Goal: Task Accomplishment & Management: Manage account settings

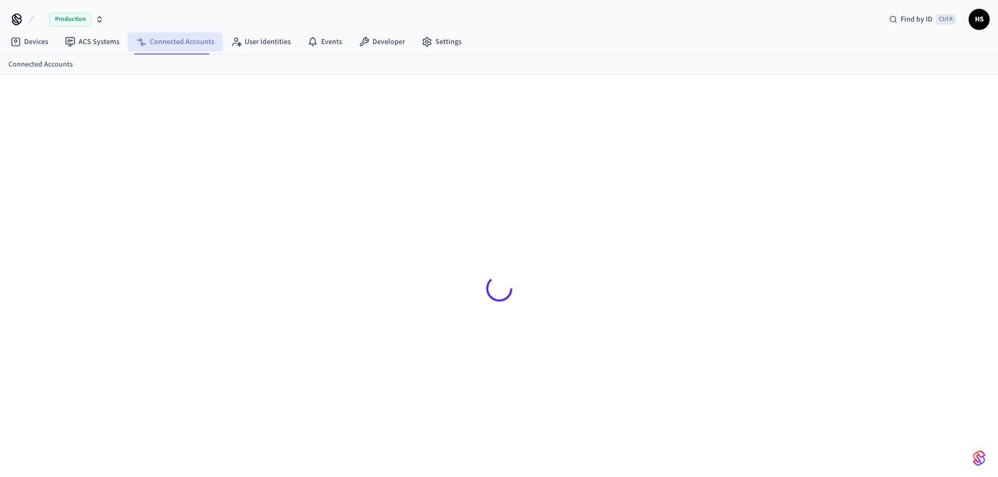
click at [189, 42] on link "Connected Accounts" at bounding box center [175, 41] width 95 height 19
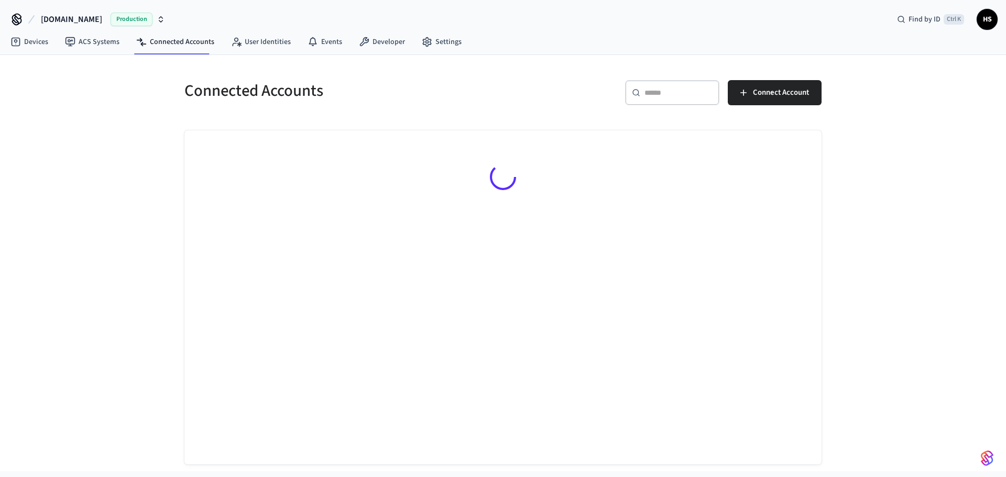
click at [687, 95] on input "text" at bounding box center [678, 92] width 68 height 10
paste input "**********"
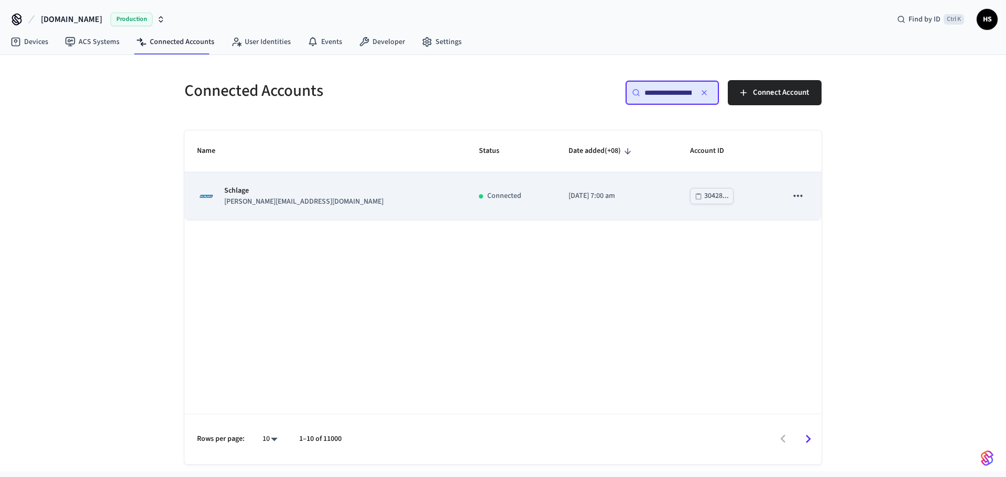
type input "**********"
click at [392, 182] on td "Schlage [PERSON_NAME][EMAIL_ADDRESS][DOMAIN_NAME]" at bounding box center [325, 196] width 282 height 48
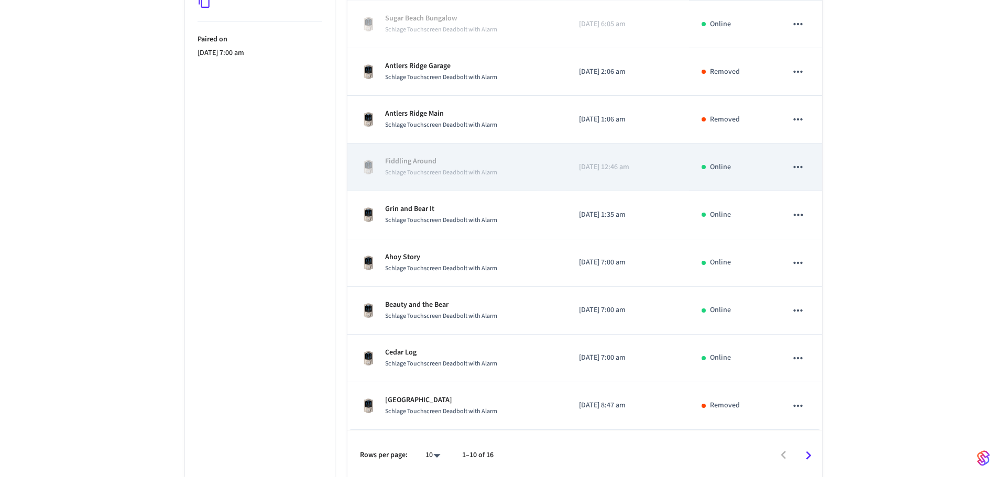
scroll to position [289, 0]
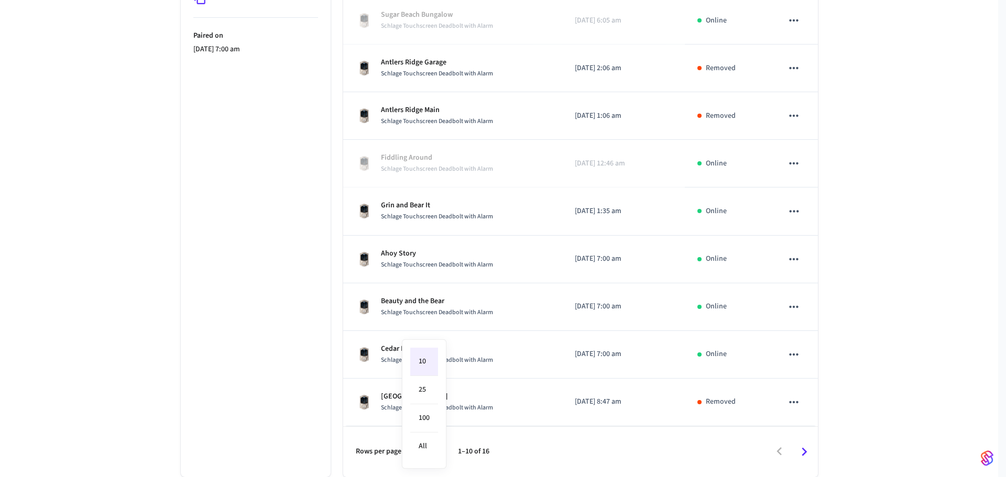
click at [429, 452] on body "[DOMAIN_NAME] Production Find by ID Ctrl K HS Devices ACS Systems Connected Acc…" at bounding box center [503, 94] width 1006 height 766
click at [426, 447] on li "All" at bounding box center [424, 447] width 28 height 28
type input "**"
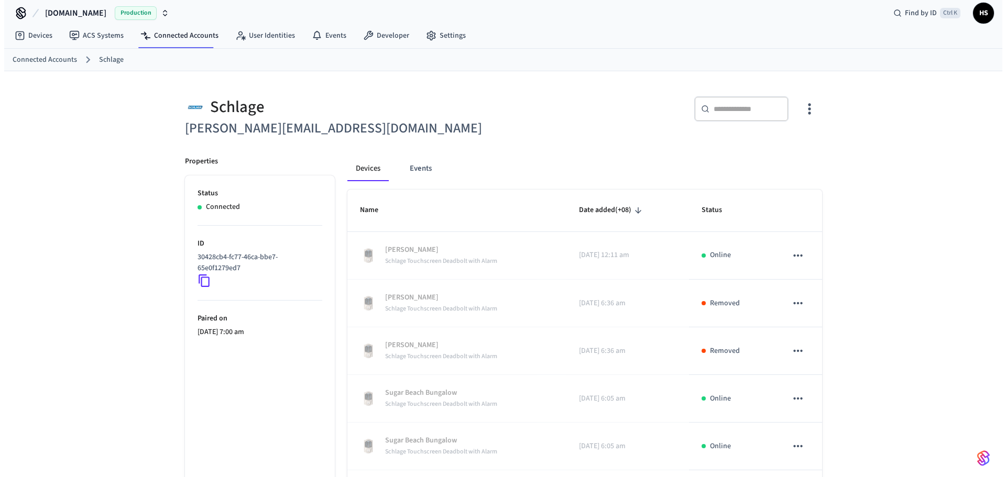
scroll to position [0, 0]
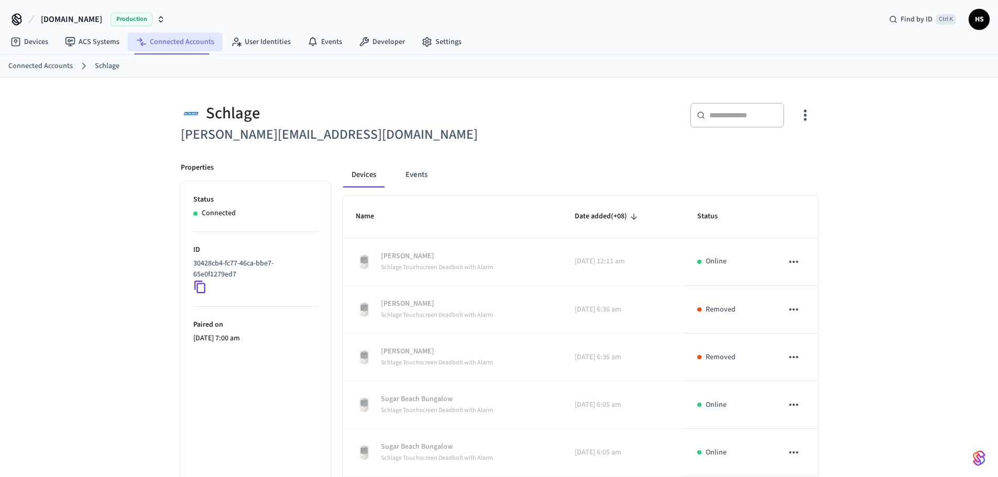
click at [148, 45] on link "Connected Accounts" at bounding box center [175, 41] width 95 height 19
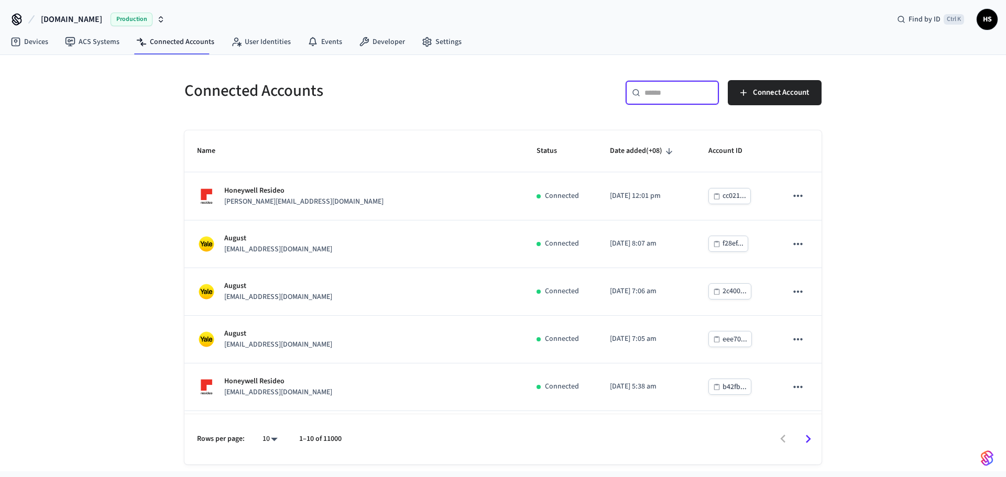
click at [648, 93] on input "text" at bounding box center [678, 92] width 68 height 10
paste input "**********"
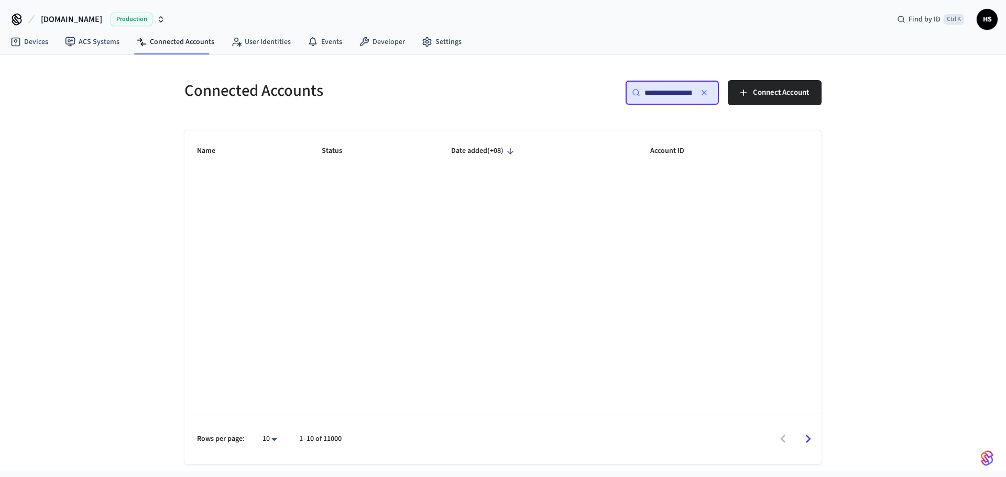
paste input "text"
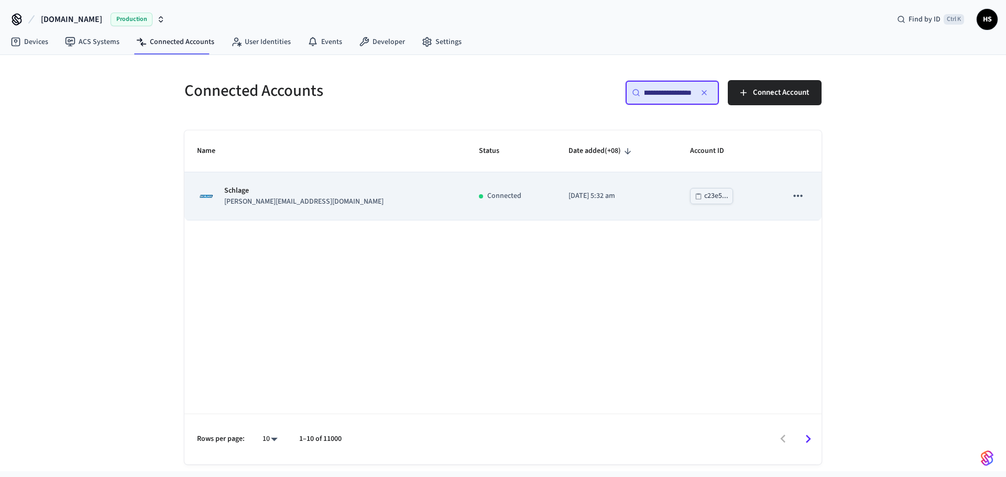
type input "**********"
click at [478, 178] on td "Connected" at bounding box center [511, 196] width 90 height 48
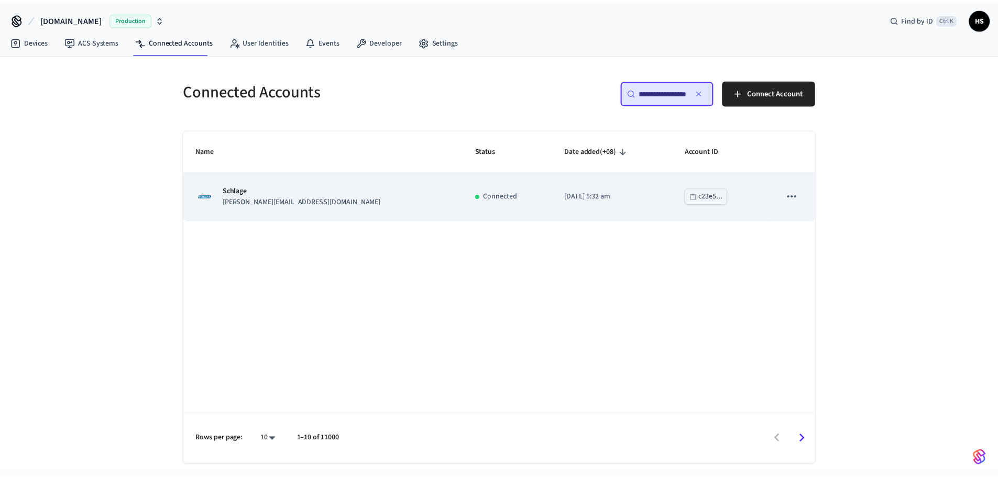
scroll to position [0, 0]
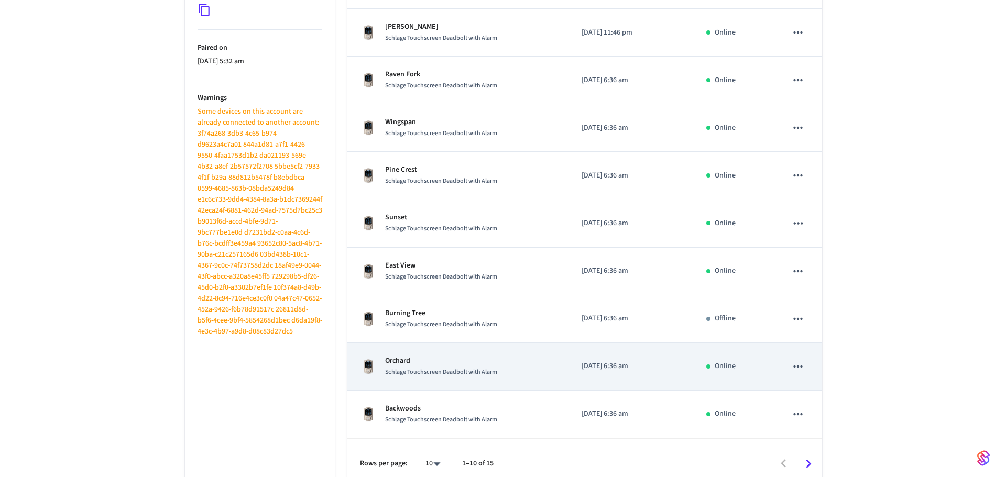
scroll to position [289, 0]
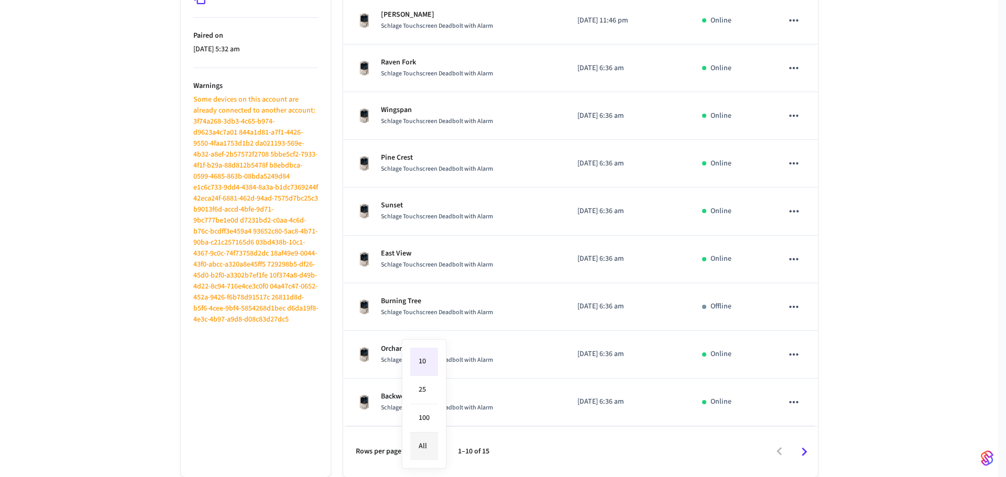
click at [425, 452] on body "[DOMAIN_NAME] Production Find by ID Ctrl K HS Devices ACS Systems Connected Acc…" at bounding box center [503, 94] width 1006 height 766
click at [422, 450] on li "All" at bounding box center [424, 447] width 28 height 28
type input "**"
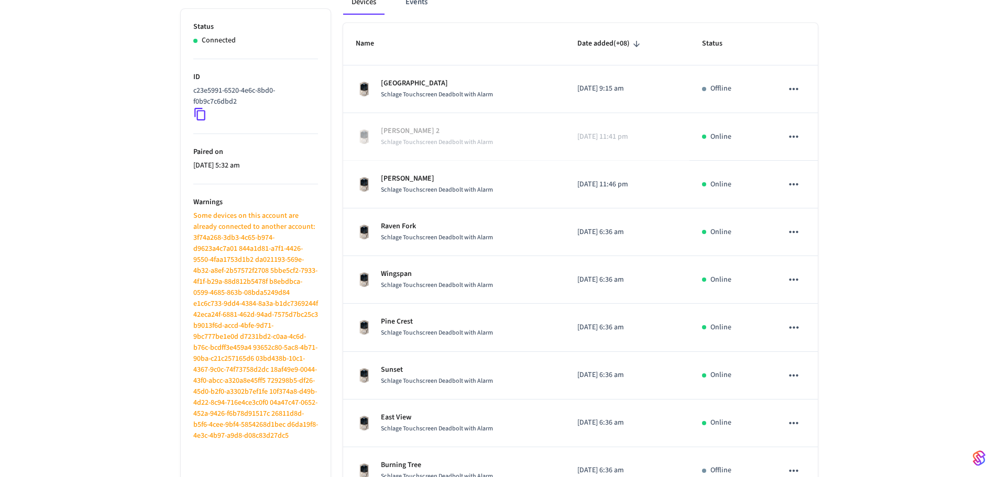
scroll to position [161, 0]
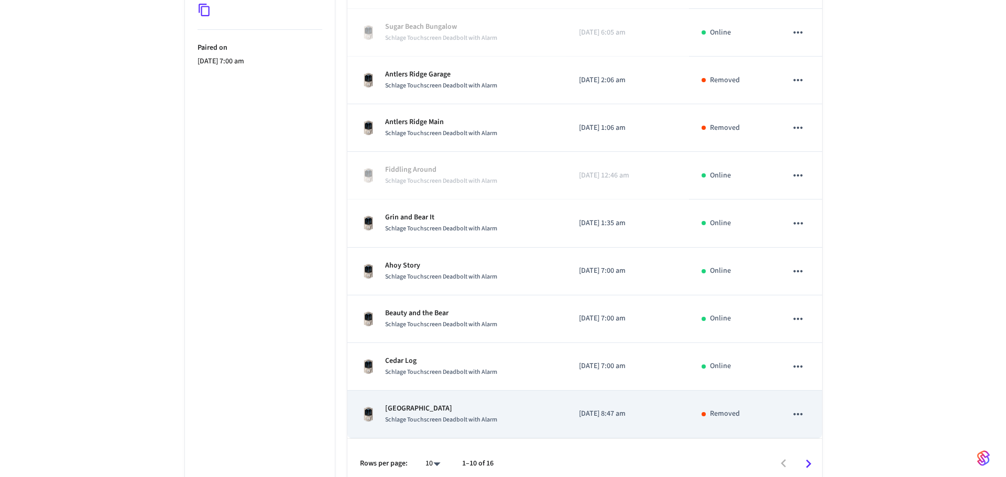
scroll to position [289, 0]
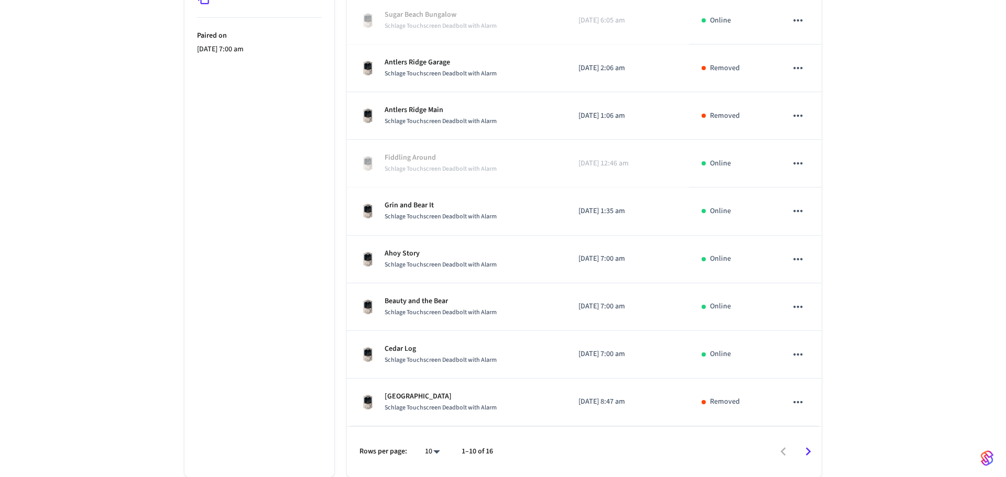
click at [435, 452] on body "[DOMAIN_NAME] Production Find by ID Ctrl K HS Devices ACS Systems Connected Acc…" at bounding box center [503, 94] width 1006 height 766
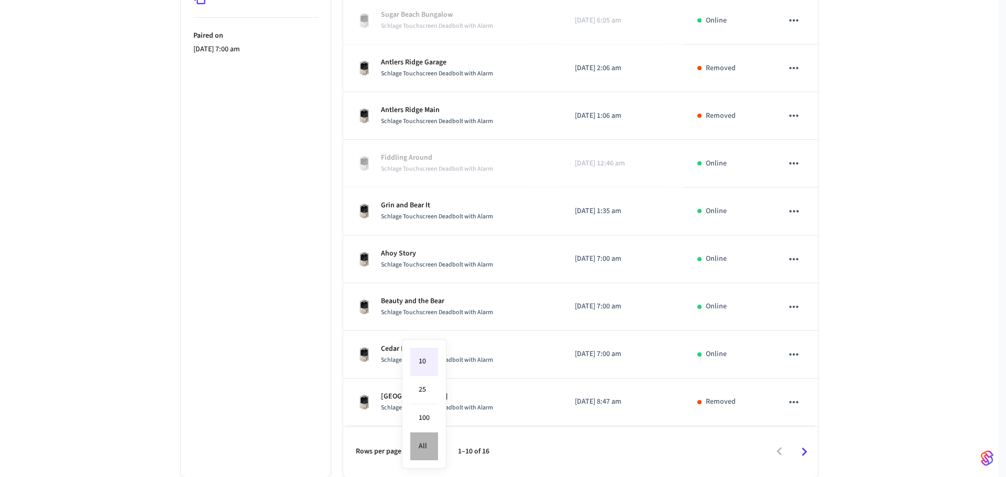
click at [429, 451] on li "All" at bounding box center [424, 447] width 28 height 28
type input "**"
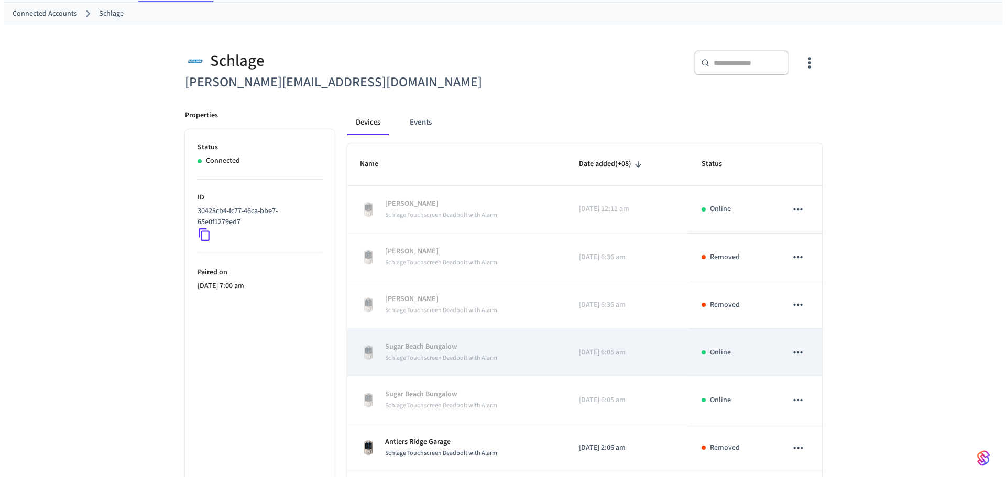
scroll to position [52, 0]
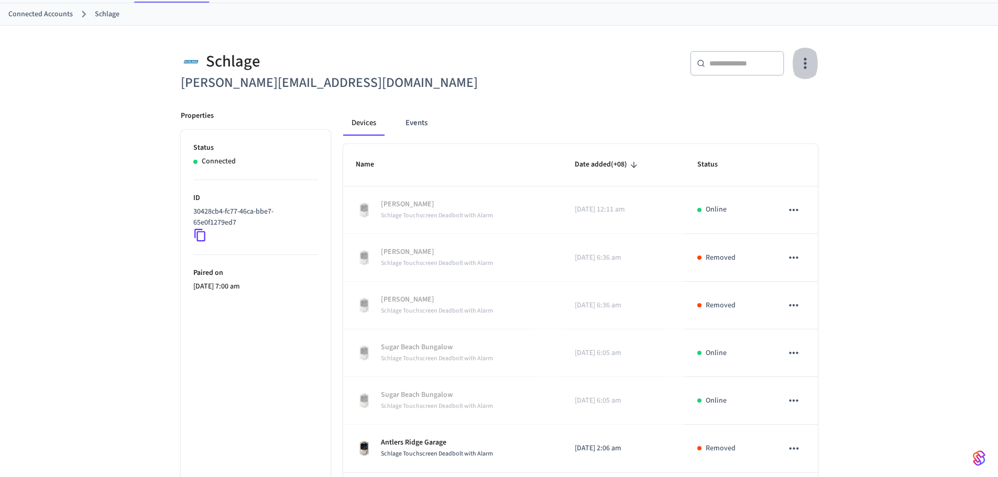
click at [802, 69] on icon "button" at bounding box center [805, 63] width 16 height 16
click at [780, 97] on li "Sync Account" at bounding box center [770, 107] width 79 height 28
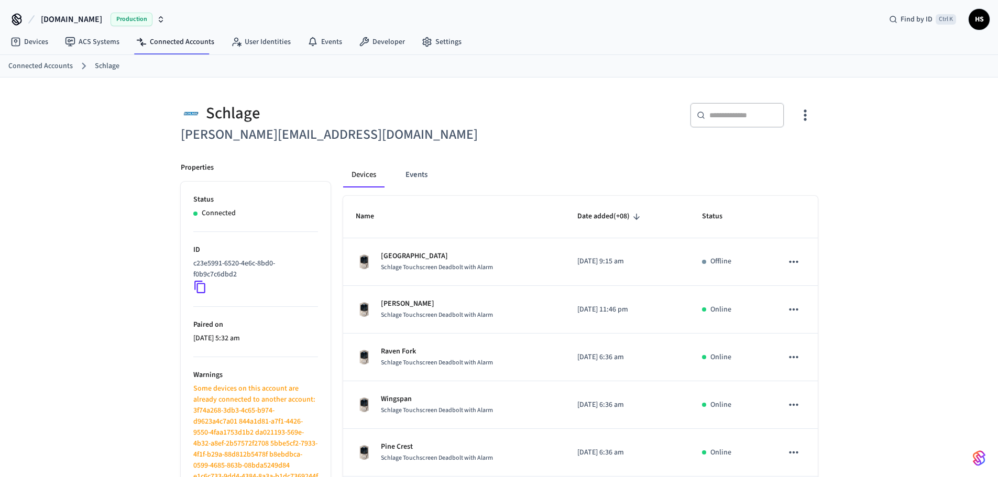
click at [816, 145] on div "​ ​" at bounding box center [655, 118] width 325 height 56
click at [810, 111] on icon "button" at bounding box center [805, 115] width 16 height 16
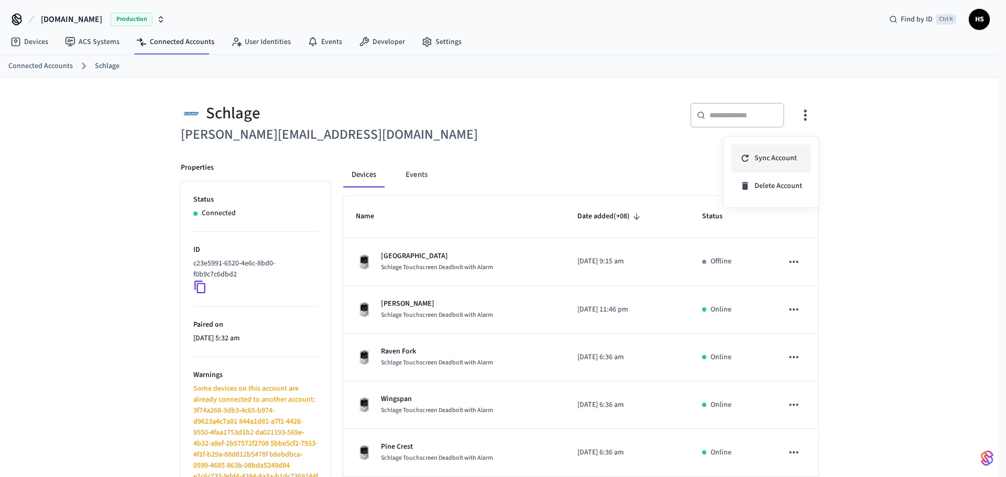
click at [747, 154] on icon at bounding box center [744, 158] width 10 height 10
click at [594, 171] on div at bounding box center [503, 238] width 1006 height 477
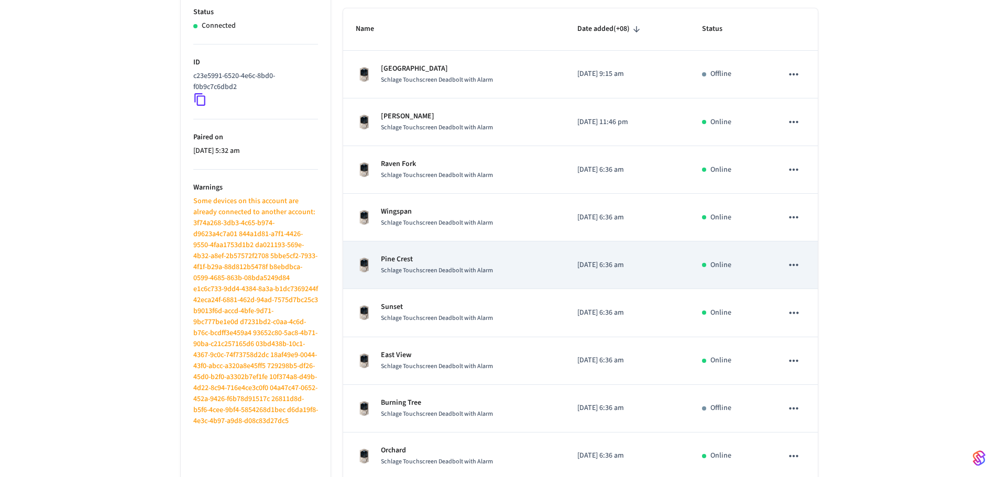
scroll to position [184, 0]
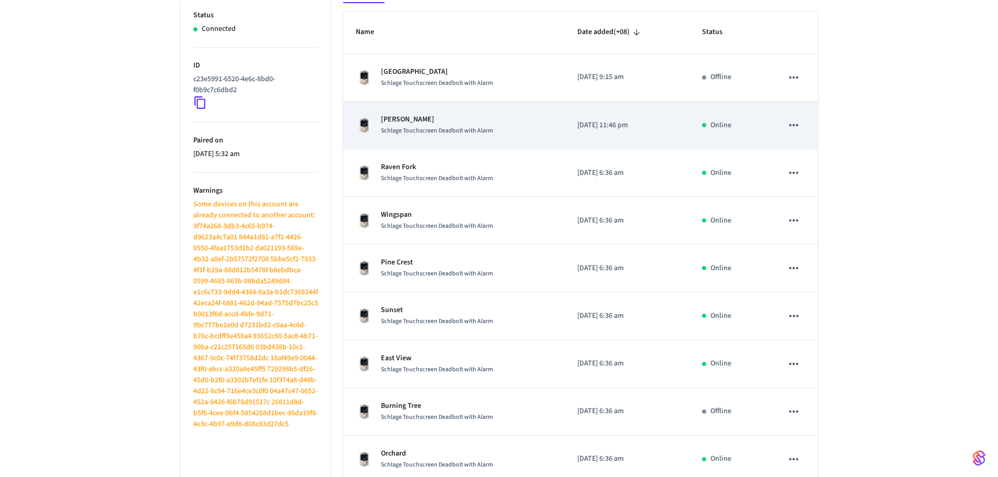
click at [798, 123] on icon "sticky table" at bounding box center [794, 125] width 14 height 14
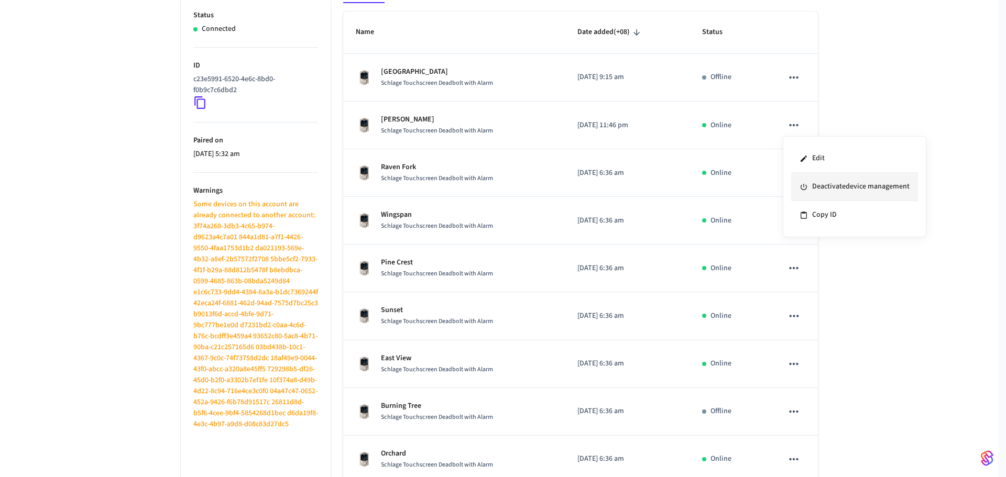
click at [839, 189] on li "Deactivate device management" at bounding box center [854, 187] width 127 height 28
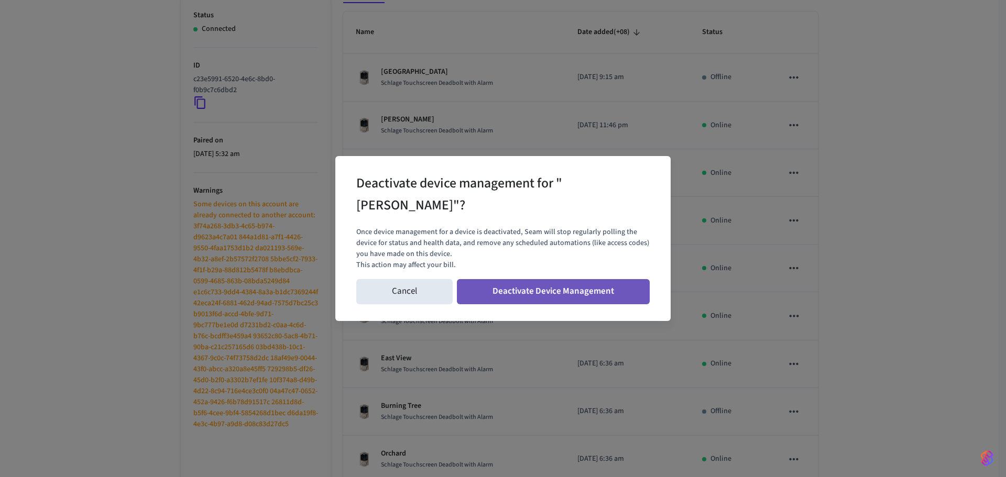
click at [625, 295] on button "Deactivate Device Management" at bounding box center [553, 291] width 193 height 25
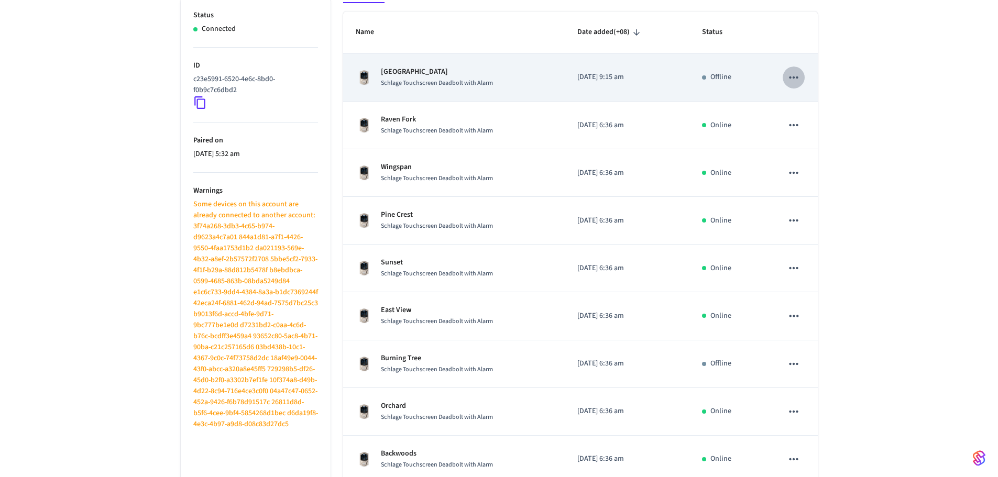
click at [792, 78] on icon "sticky table" at bounding box center [794, 78] width 14 height 14
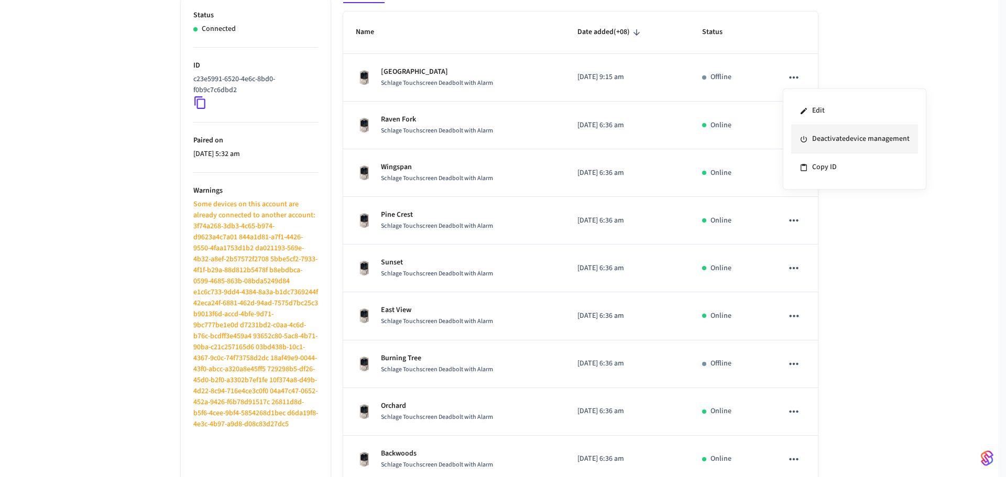
click at [824, 140] on li "Deactivate device management" at bounding box center [854, 139] width 127 height 28
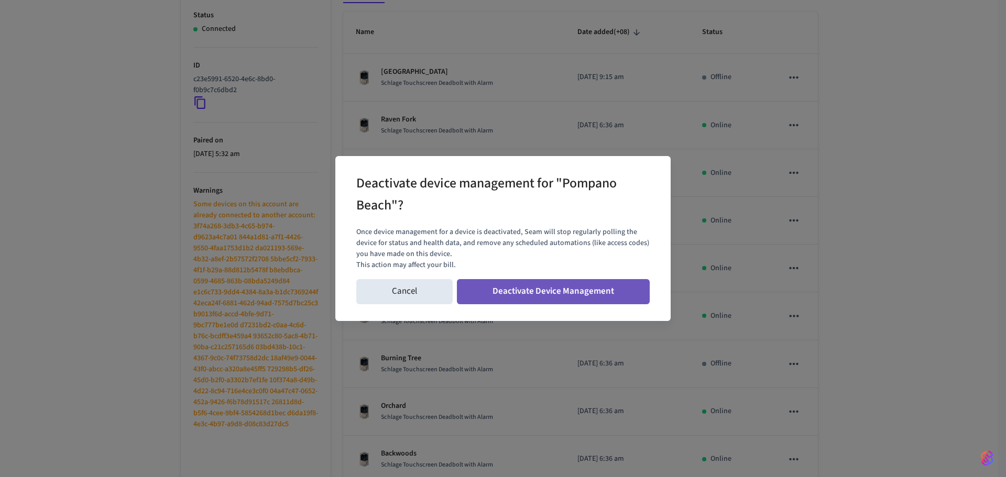
click at [598, 294] on button "Deactivate Device Management" at bounding box center [553, 291] width 193 height 25
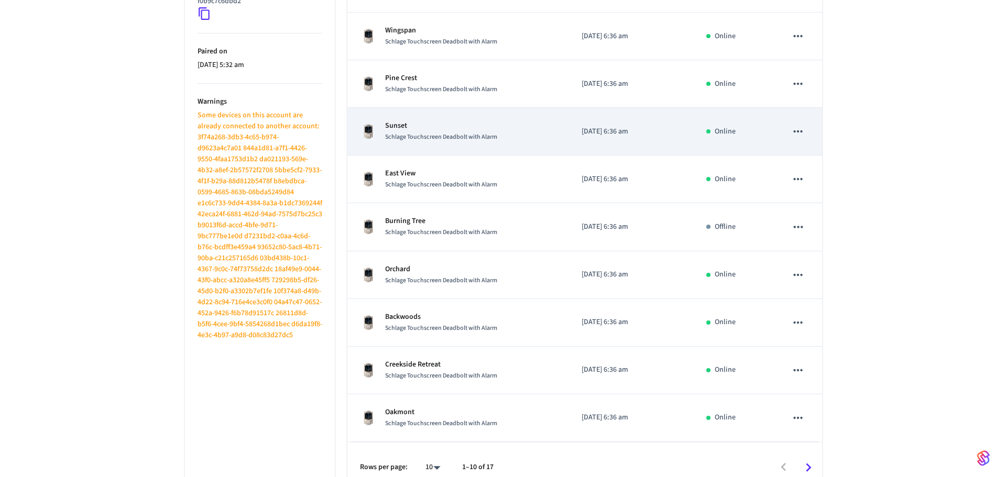
scroll to position [289, 0]
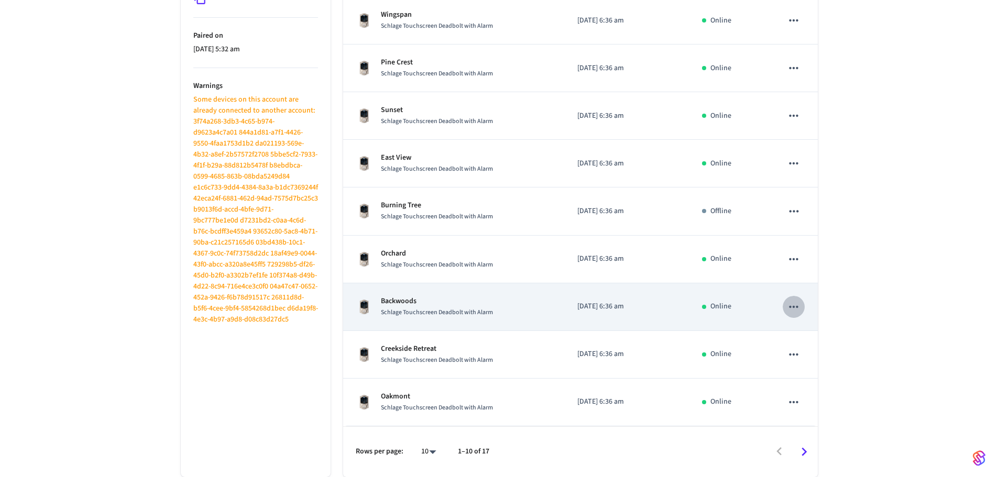
click at [791, 307] on icon "sticky table" at bounding box center [794, 307] width 14 height 14
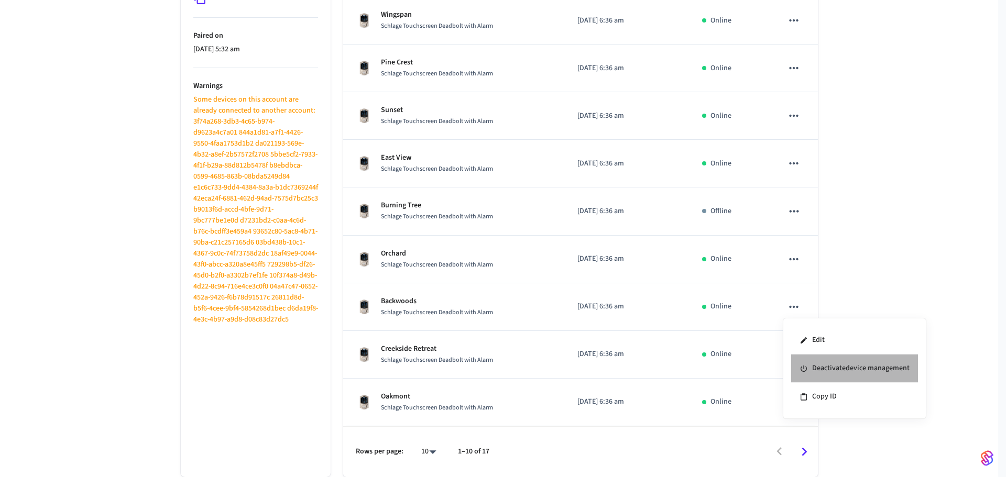
click at [839, 377] on li "Deactivate device management" at bounding box center [854, 369] width 127 height 28
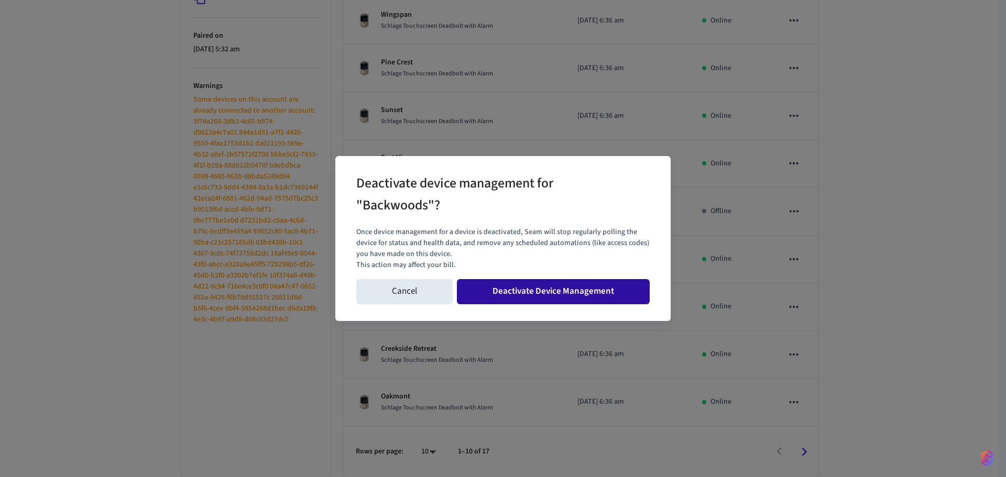
click at [613, 299] on button "Deactivate Device Management" at bounding box center [553, 291] width 193 height 25
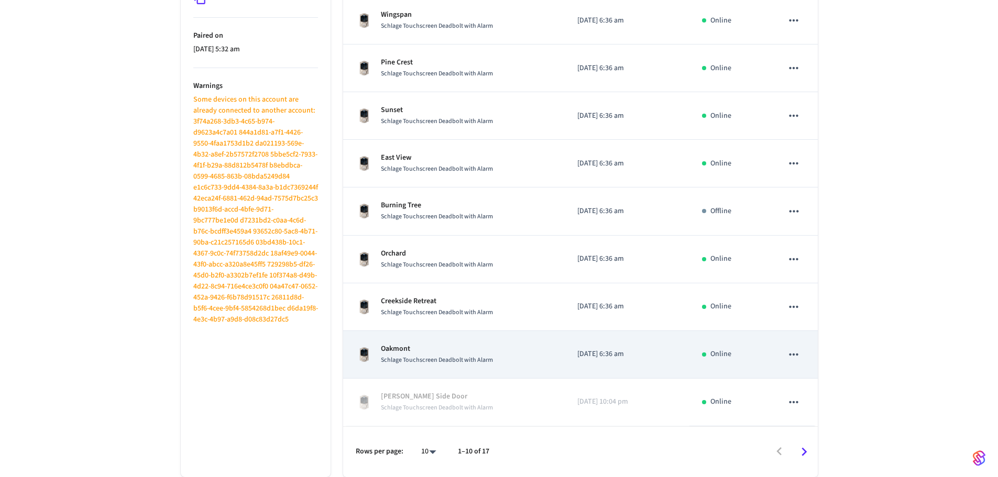
click at [793, 352] on icon "sticky table" at bounding box center [794, 355] width 14 height 14
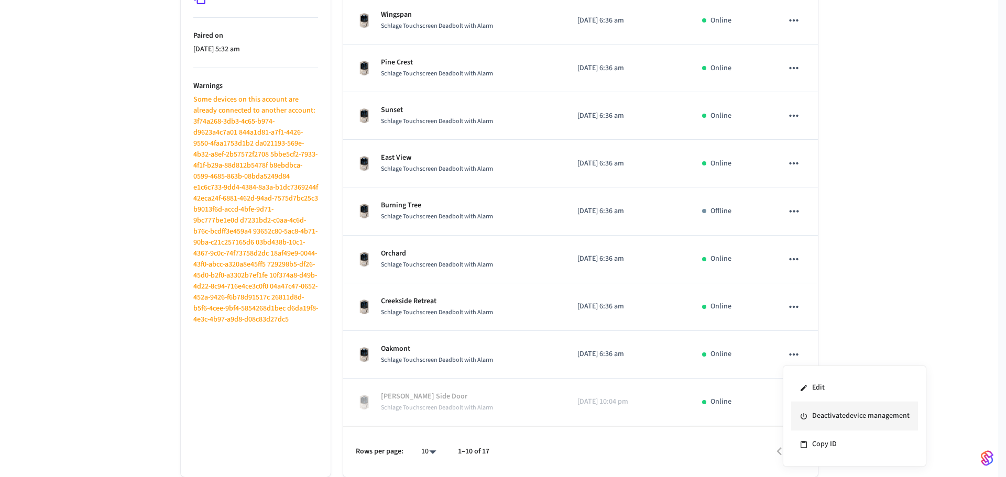
click at [817, 418] on li "Deactivate device management" at bounding box center [854, 416] width 127 height 28
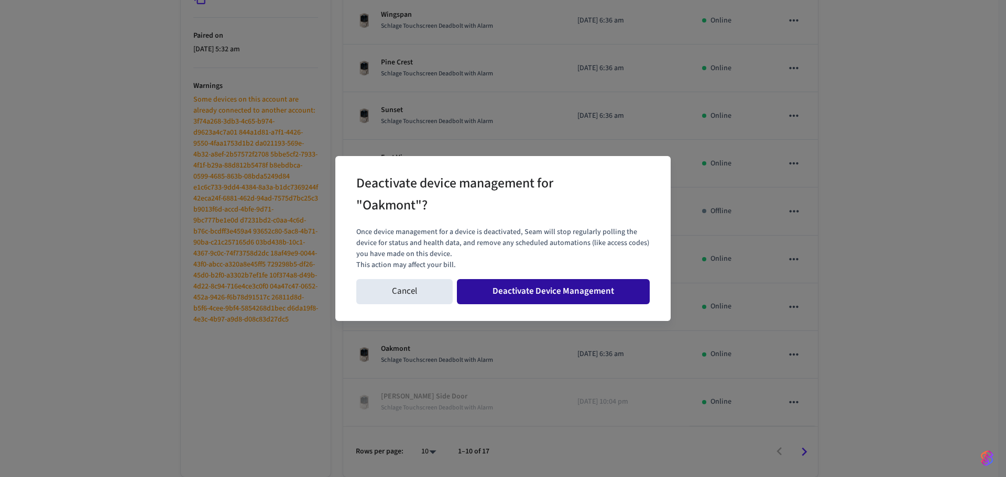
click at [617, 293] on button "Deactivate Device Management" at bounding box center [553, 291] width 193 height 25
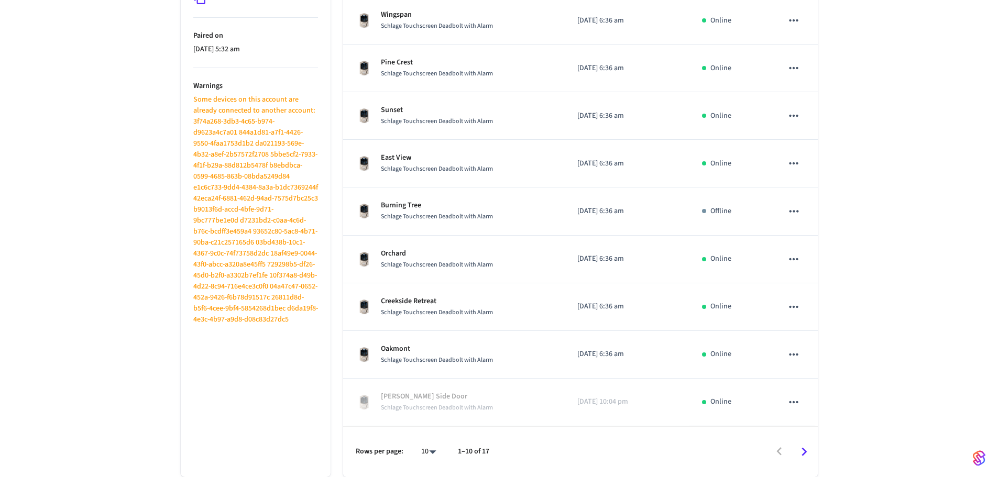
click at [429, 451] on body "Hospitable.com Production Find by ID Ctrl K HS Devices ACS Systems Connected Ac…" at bounding box center [499, 94] width 998 height 766
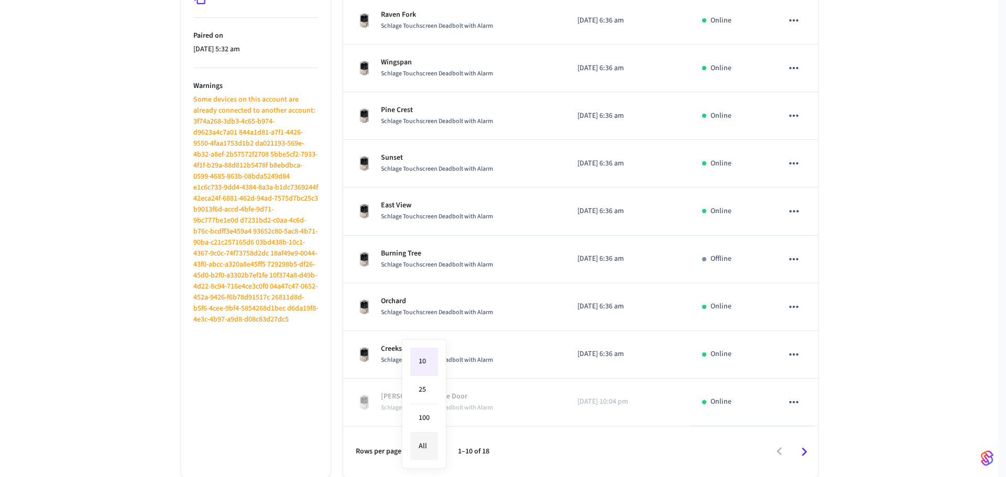
click at [427, 448] on li "All" at bounding box center [424, 447] width 28 height 28
type input "**"
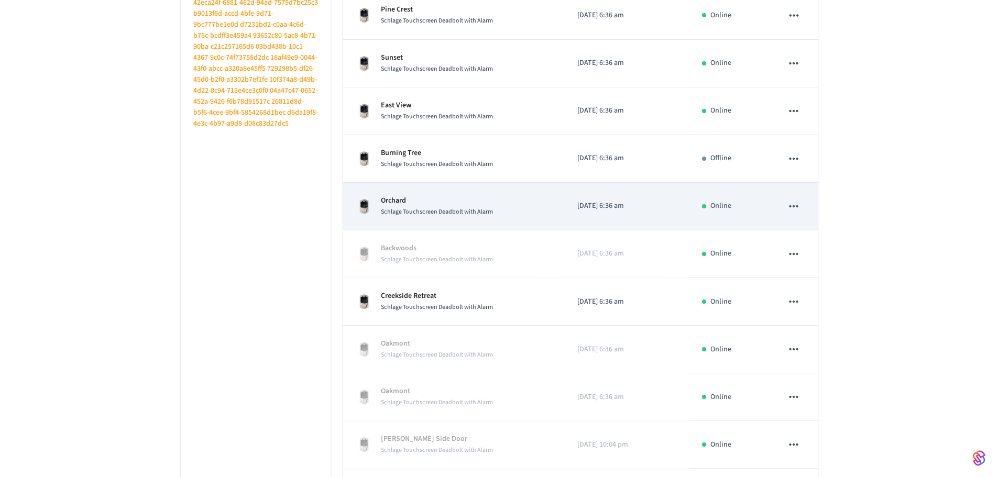
scroll to position [357, 0]
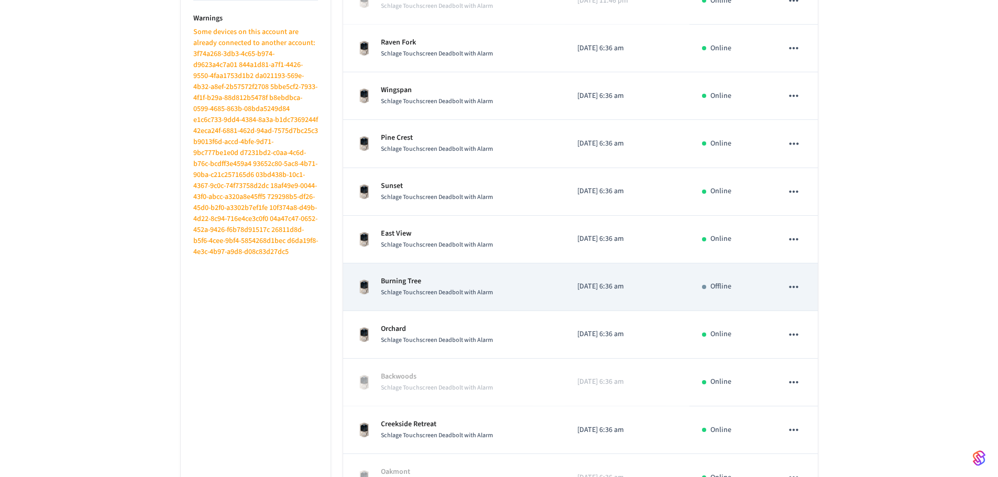
click at [792, 286] on icon "sticky table" at bounding box center [794, 287] width 14 height 14
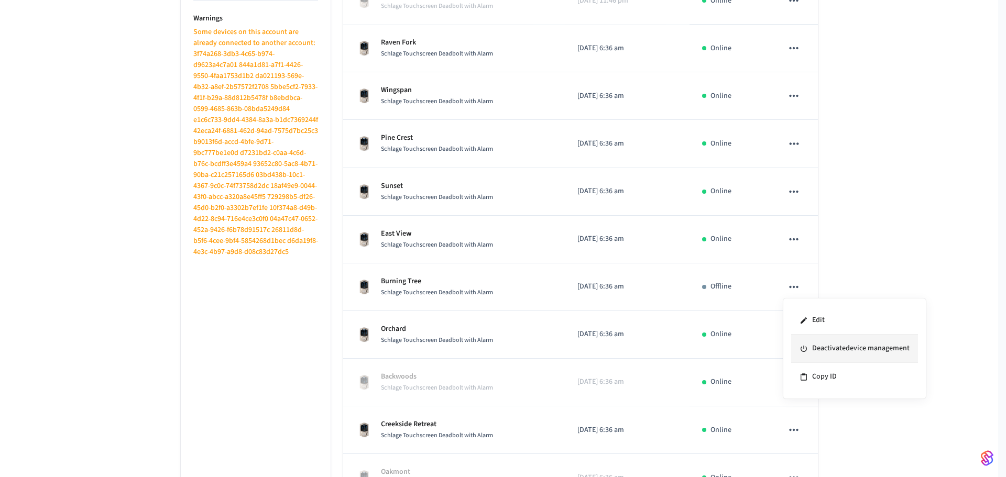
click at [858, 358] on li "Deactivate device management" at bounding box center [854, 349] width 127 height 28
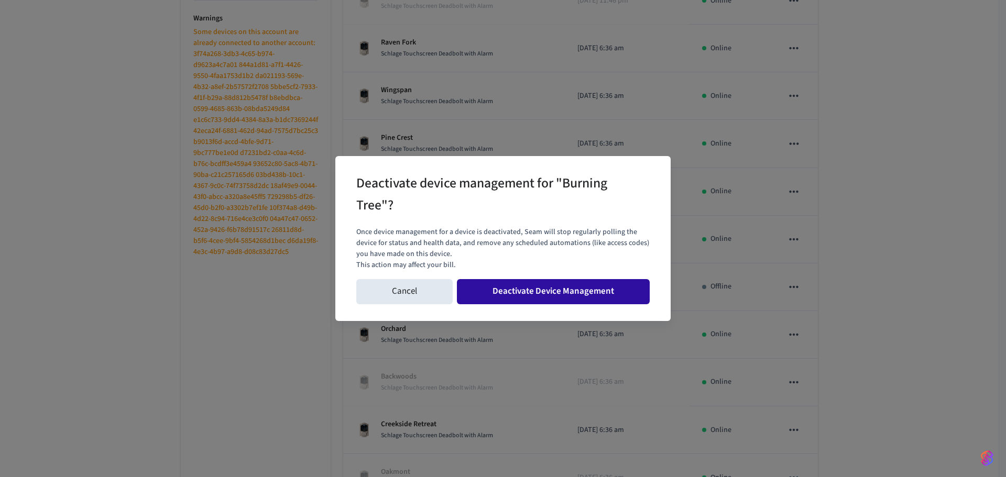
click at [600, 291] on button "Deactivate Device Management" at bounding box center [553, 291] width 193 height 25
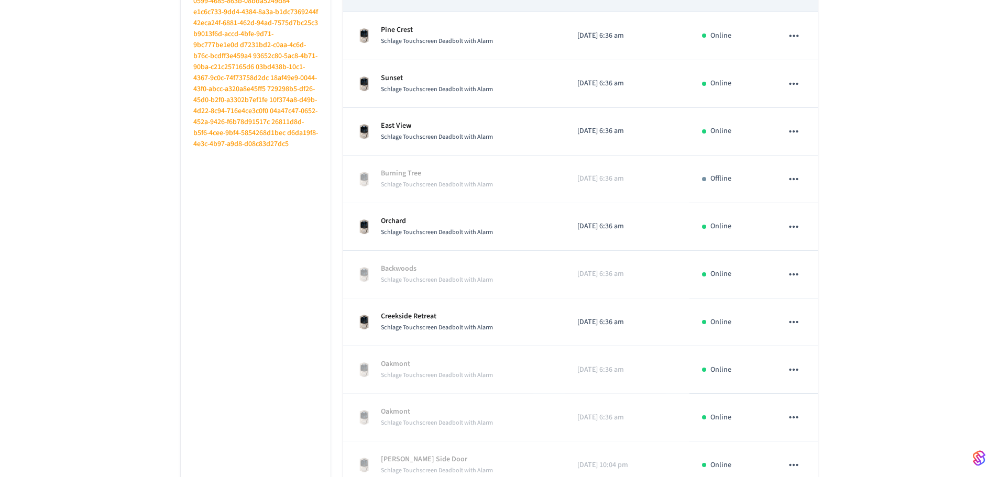
scroll to position [461, 0]
